Goal: Task Accomplishment & Management: Complete application form

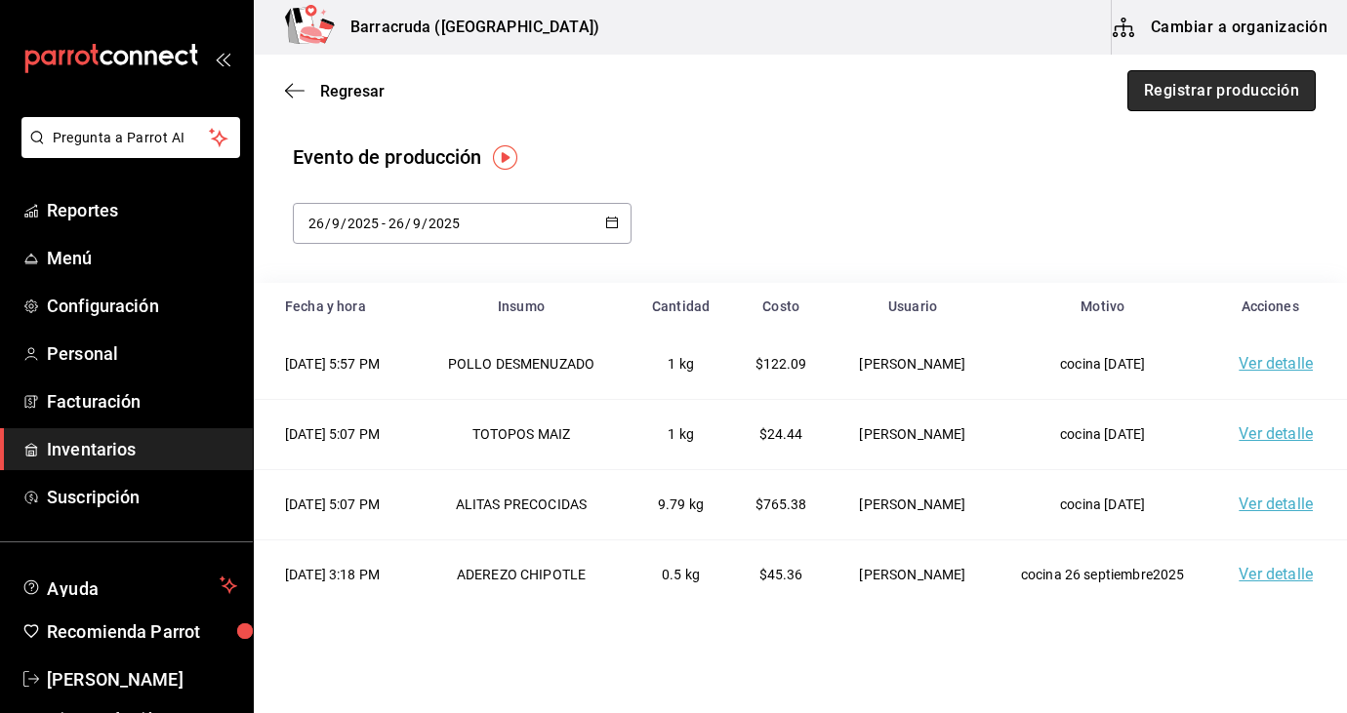
click at [1232, 82] on button "Registrar producción" at bounding box center [1221, 90] width 188 height 41
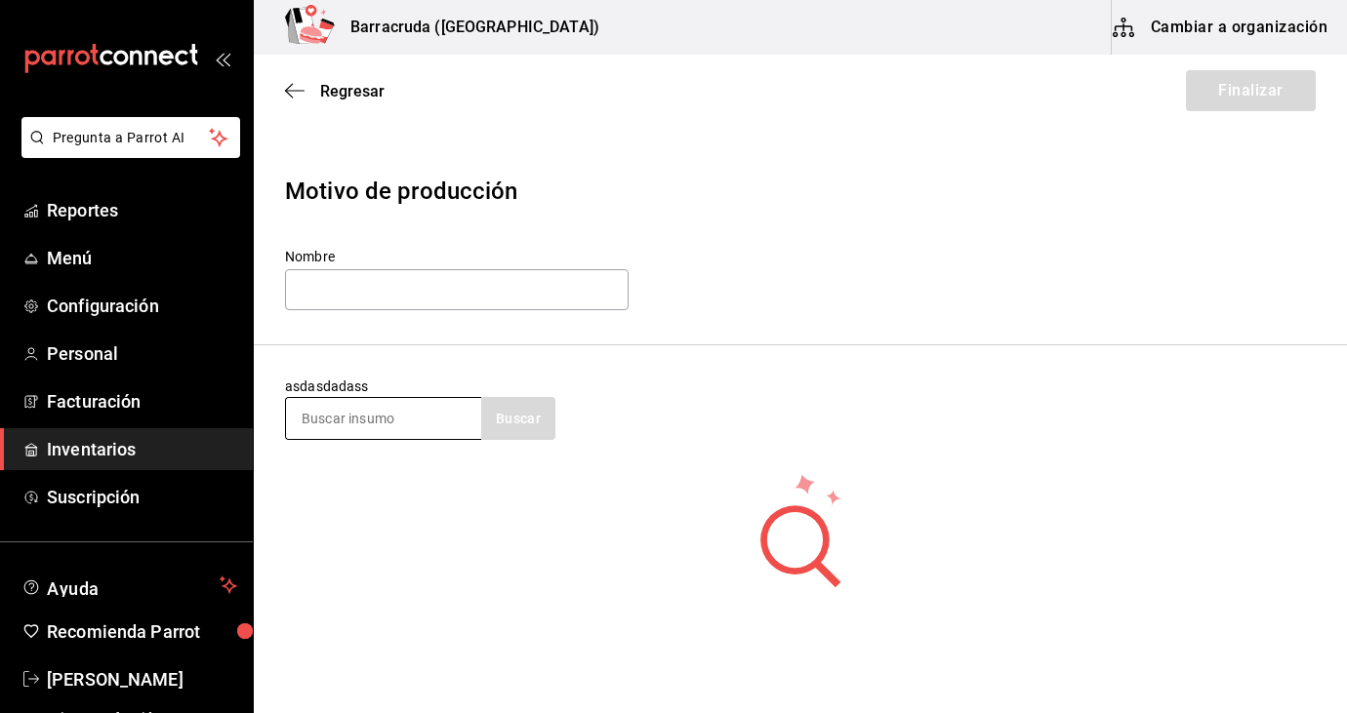
click at [345, 432] on input at bounding box center [383, 418] width 195 height 41
type input "SALSA ROJA"
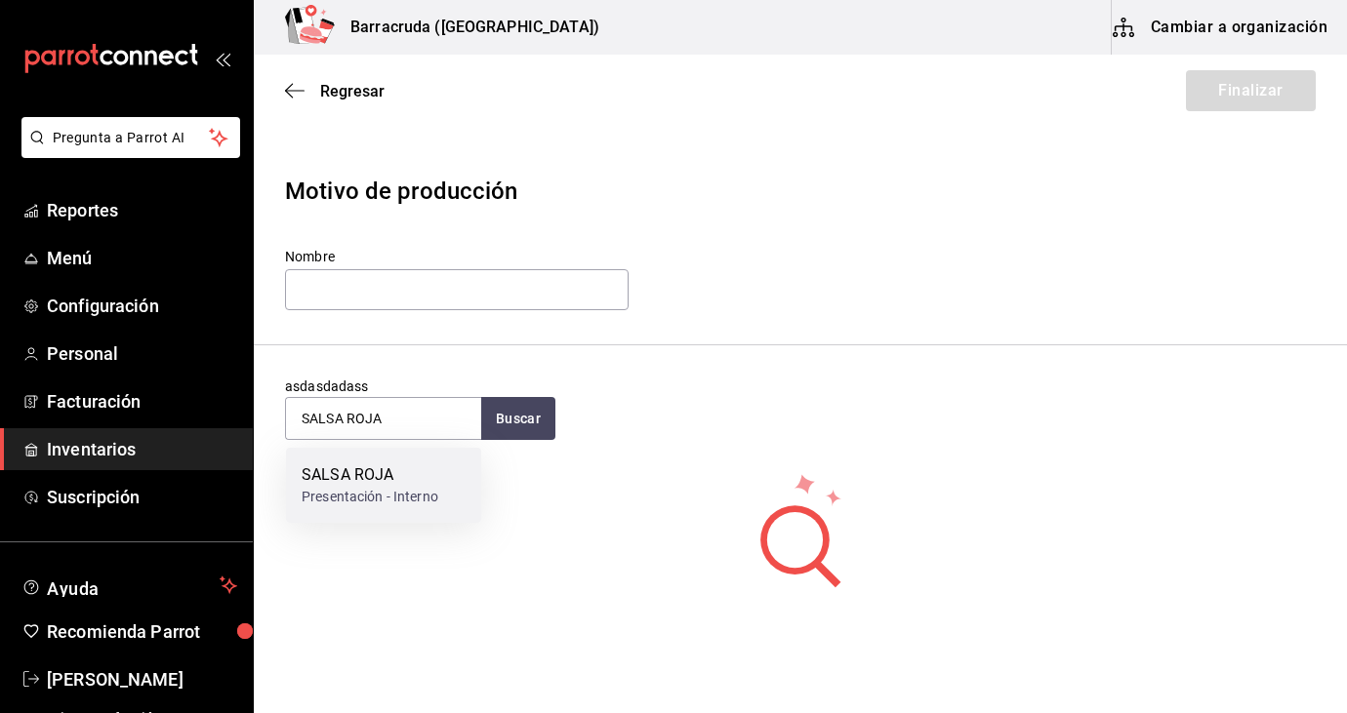
click at [411, 479] on div "SALSA ROJA" at bounding box center [370, 475] width 137 height 23
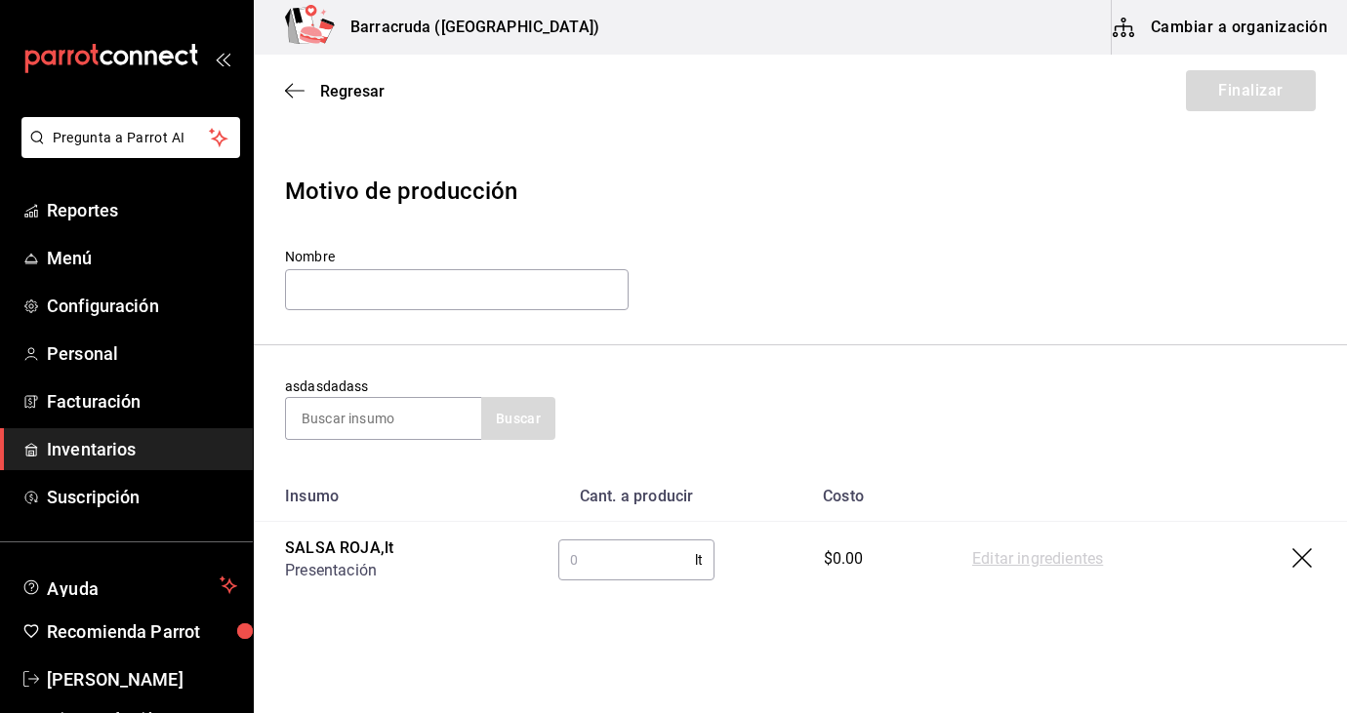
click at [627, 571] on input "text" at bounding box center [626, 560] width 137 height 39
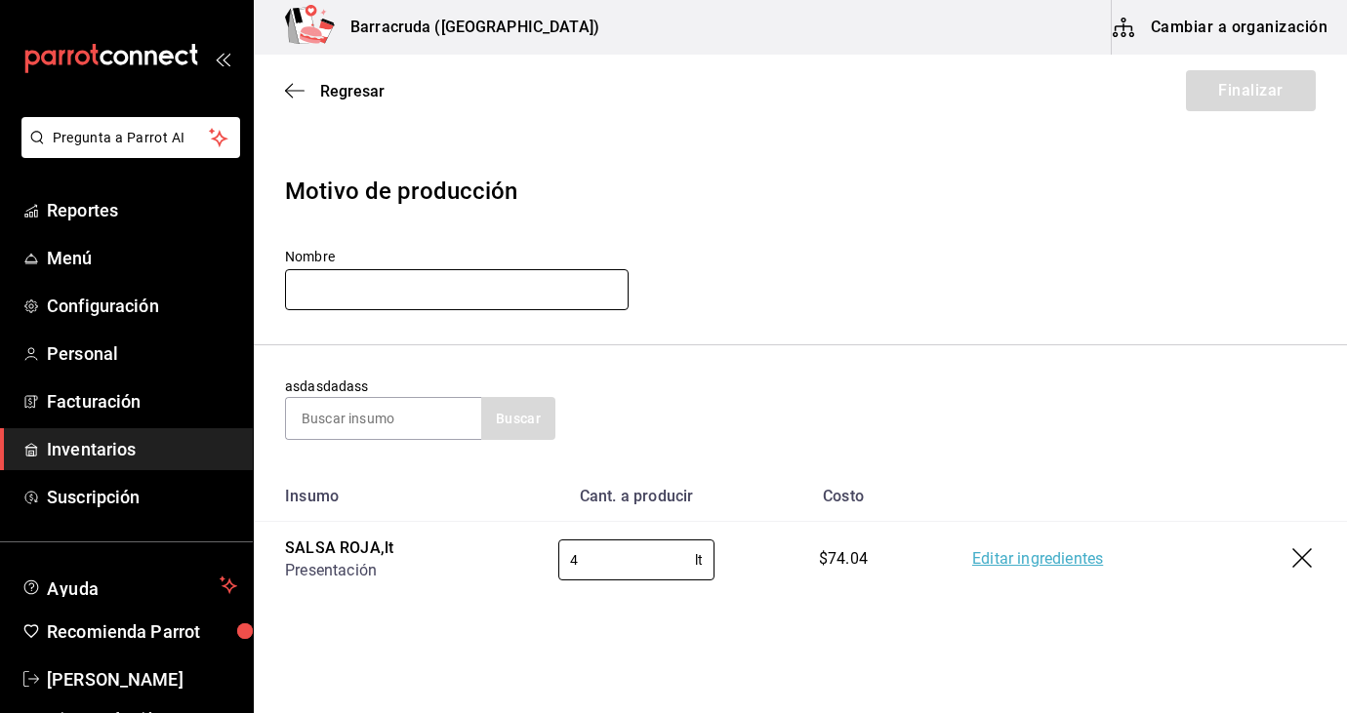
type input "4"
click at [451, 295] on input "text" at bounding box center [456, 289] width 343 height 41
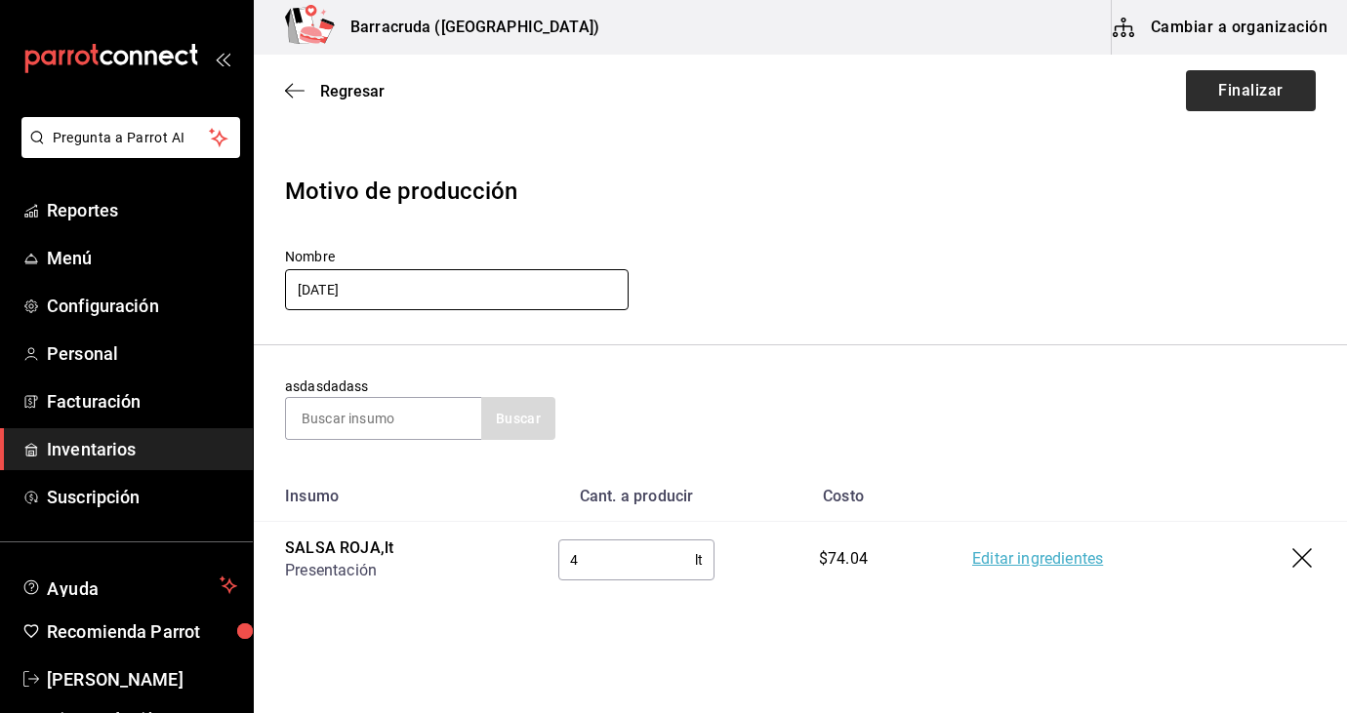
type input "[DATE]"
click at [1251, 98] on button "Finalizar" at bounding box center [1251, 90] width 130 height 41
